Goal: Information Seeking & Learning: Learn about a topic

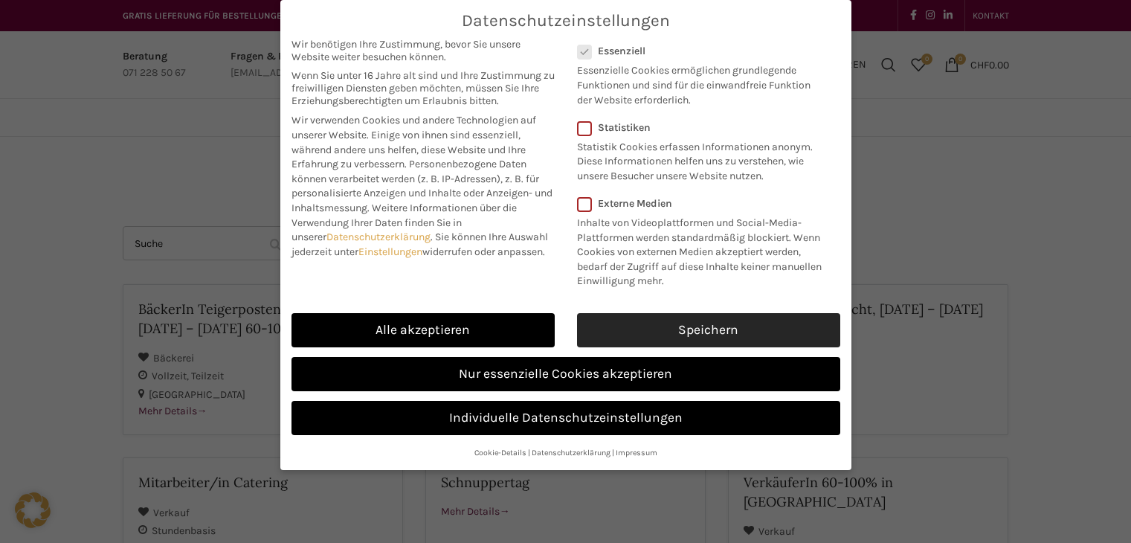
scroll to position [74, 0]
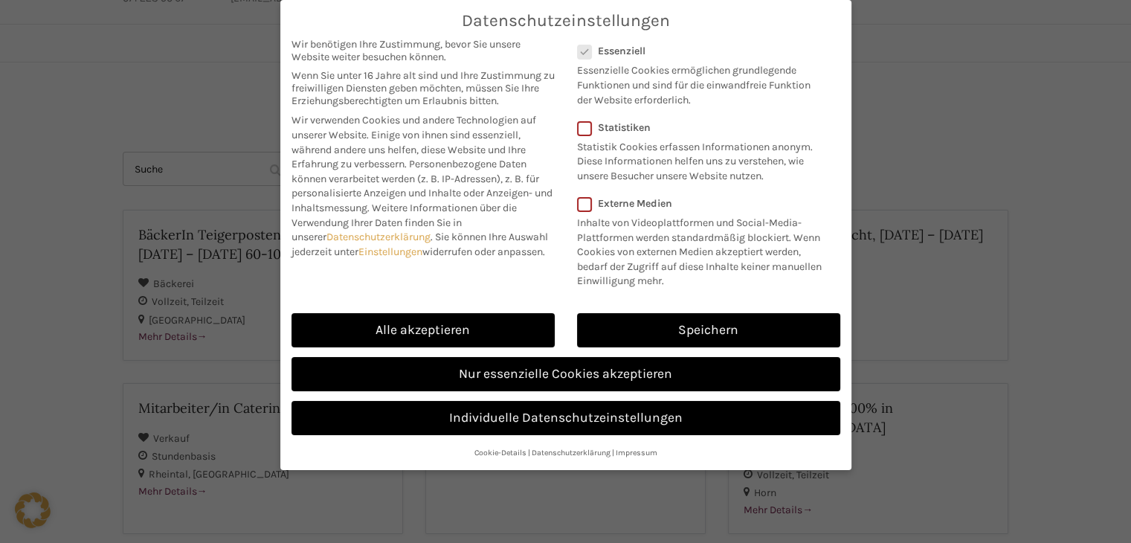
drag, startPoint x: 642, startPoint y: 321, endPoint x: 285, endPoint y: 253, distance: 362.4
click at [642, 322] on link "Speichern" at bounding box center [708, 330] width 263 height 34
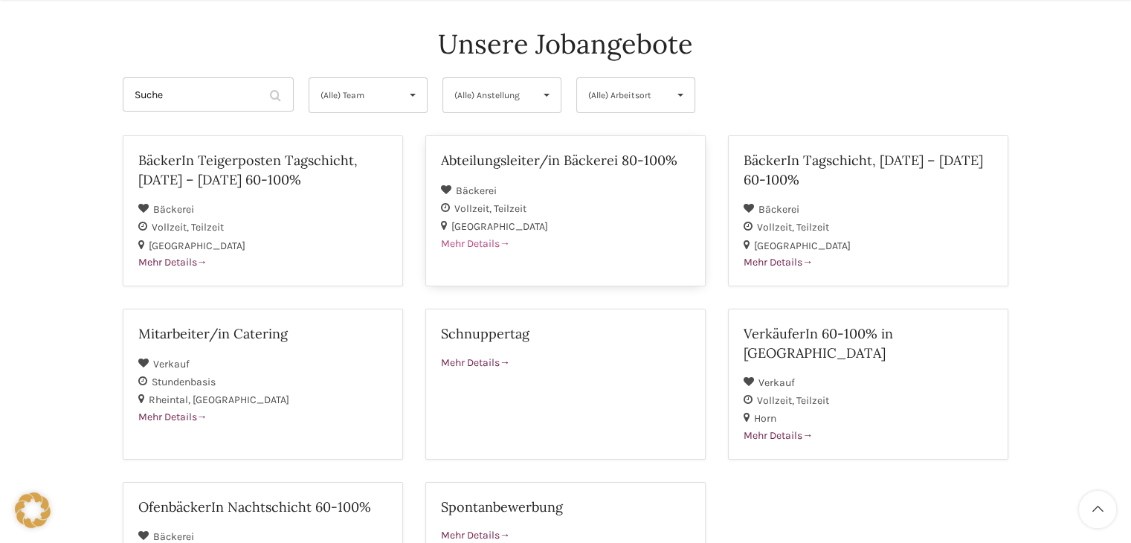
scroll to position [297, 0]
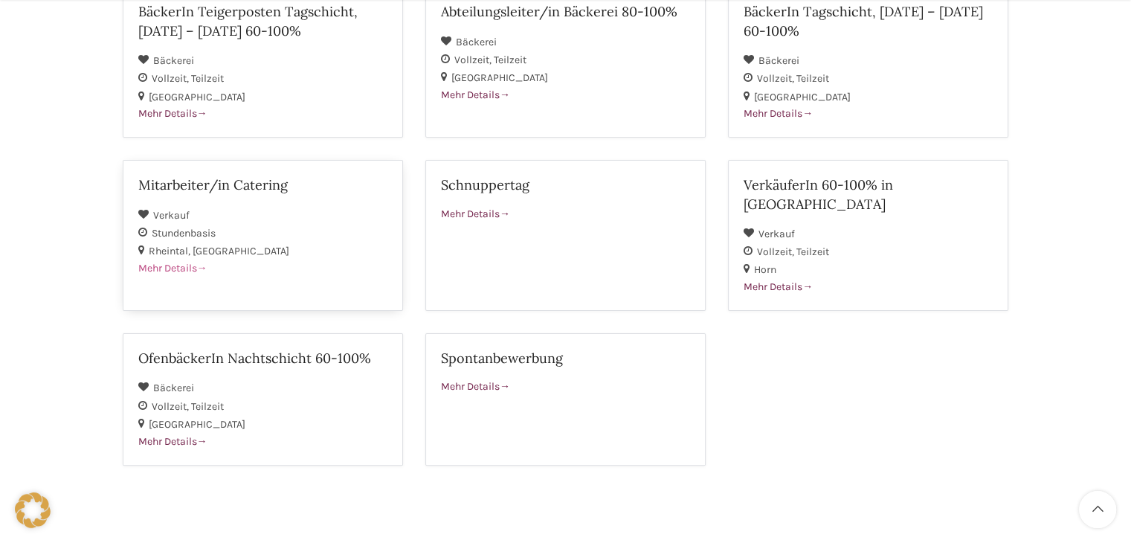
click at [205, 188] on h2 "Mitarbeiter/in Catering" at bounding box center [262, 184] width 249 height 19
click at [781, 176] on h2 "VerkäuferIn 60-100% in Horn" at bounding box center [867, 193] width 249 height 37
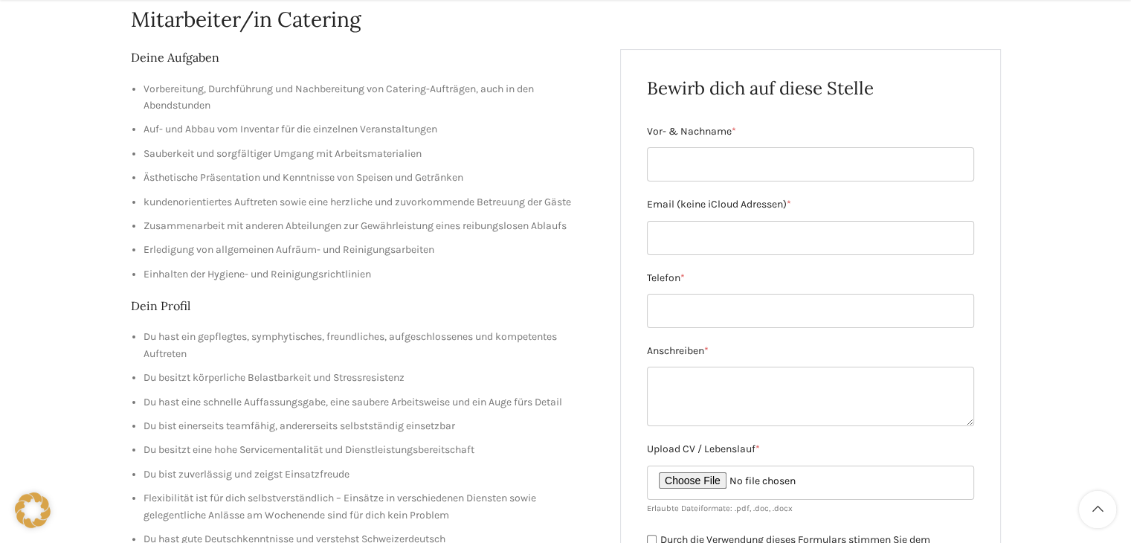
scroll to position [223, 0]
